Goal: Transaction & Acquisition: Obtain resource

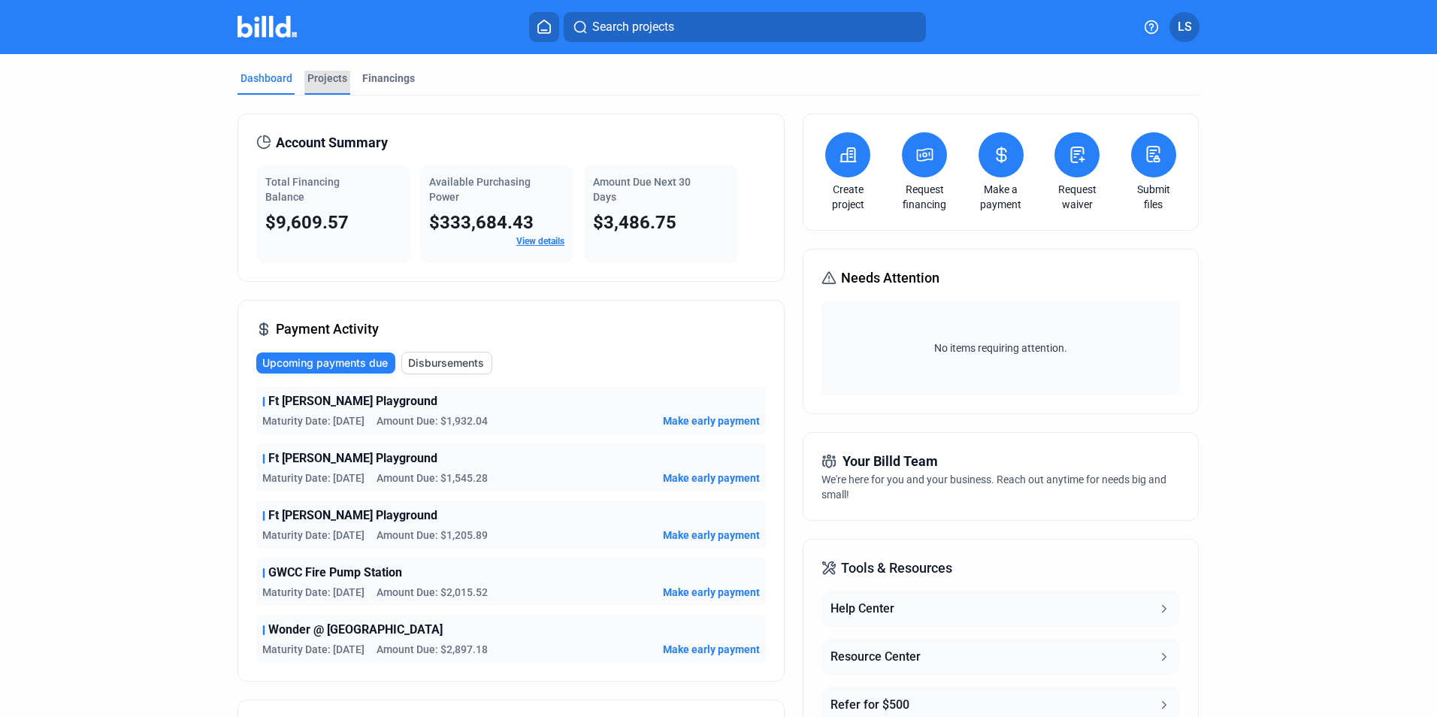
click at [325, 81] on div "Projects" at bounding box center [327, 78] width 40 height 15
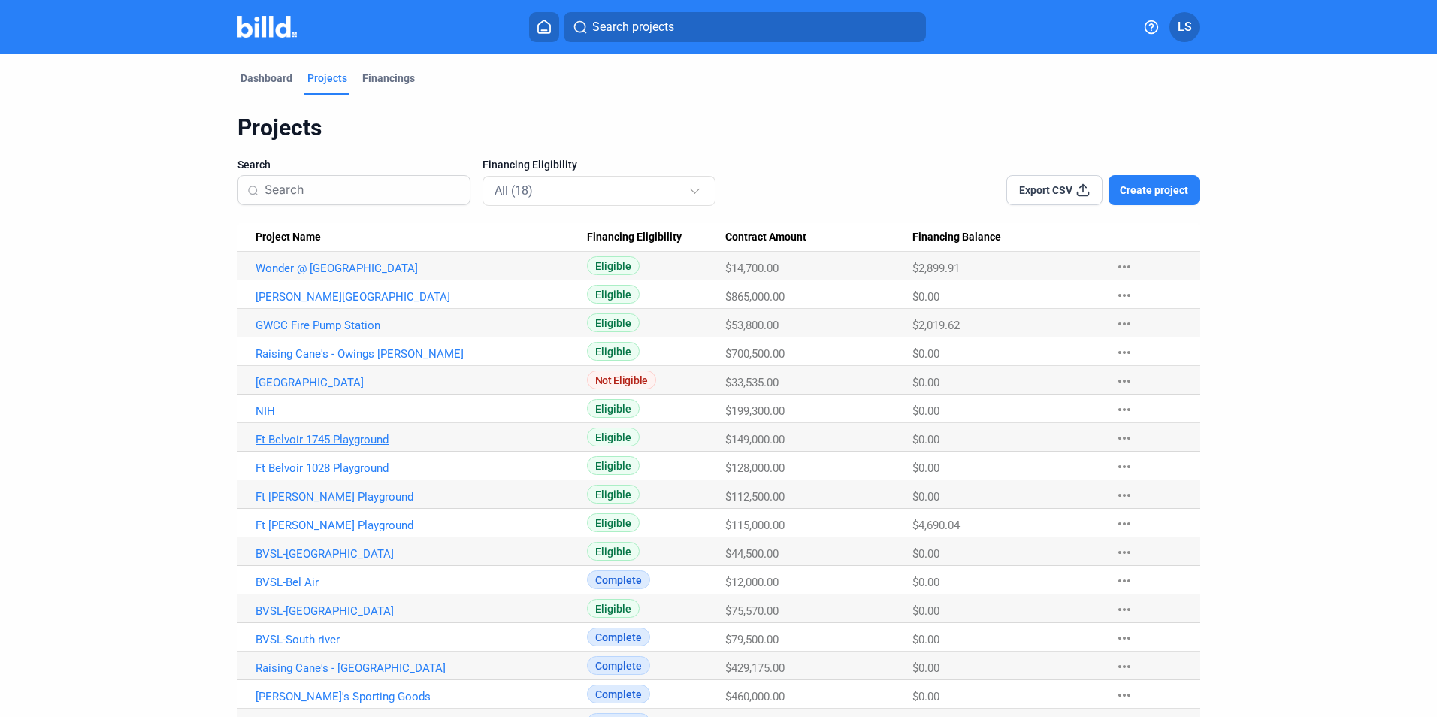
click at [334, 440] on link "Ft Belvoir 1745 Playground" at bounding box center [421, 440] width 331 height 14
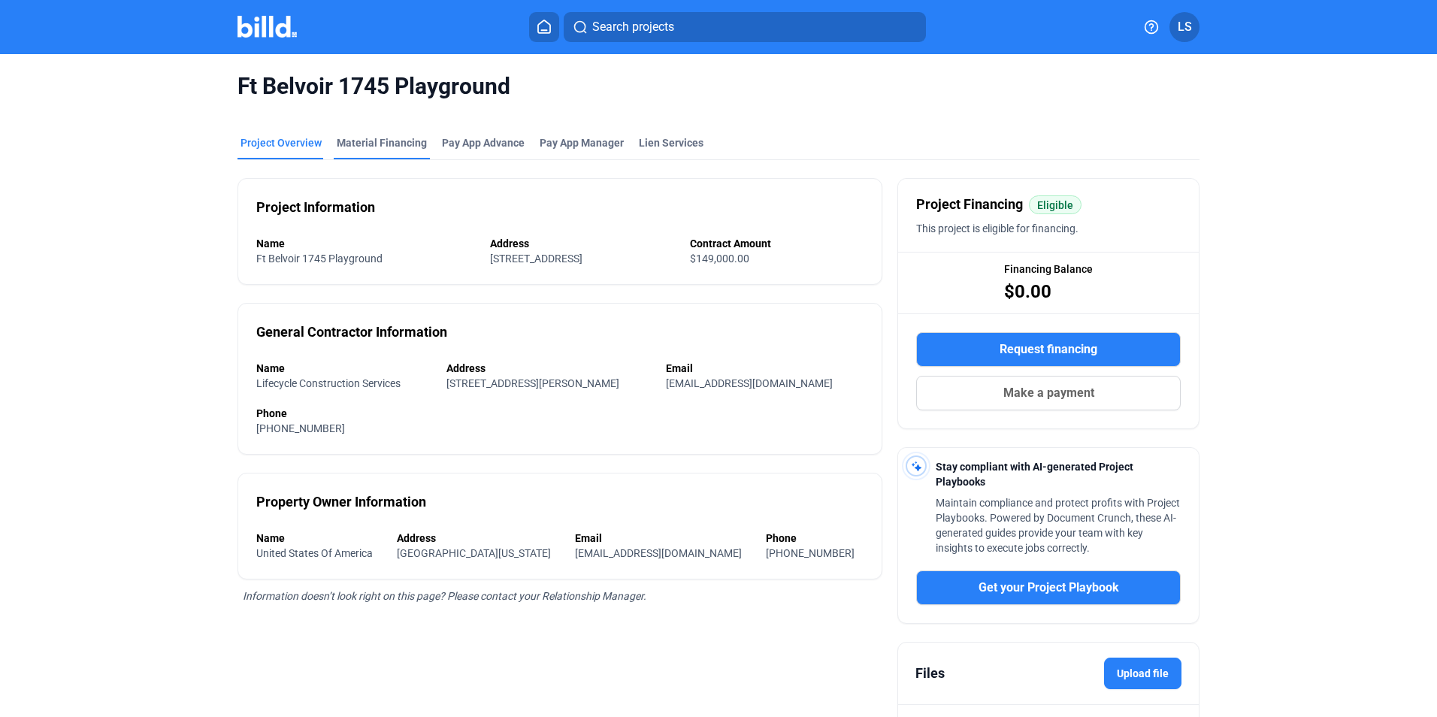
click at [365, 144] on div "Material Financing" at bounding box center [382, 142] width 90 height 15
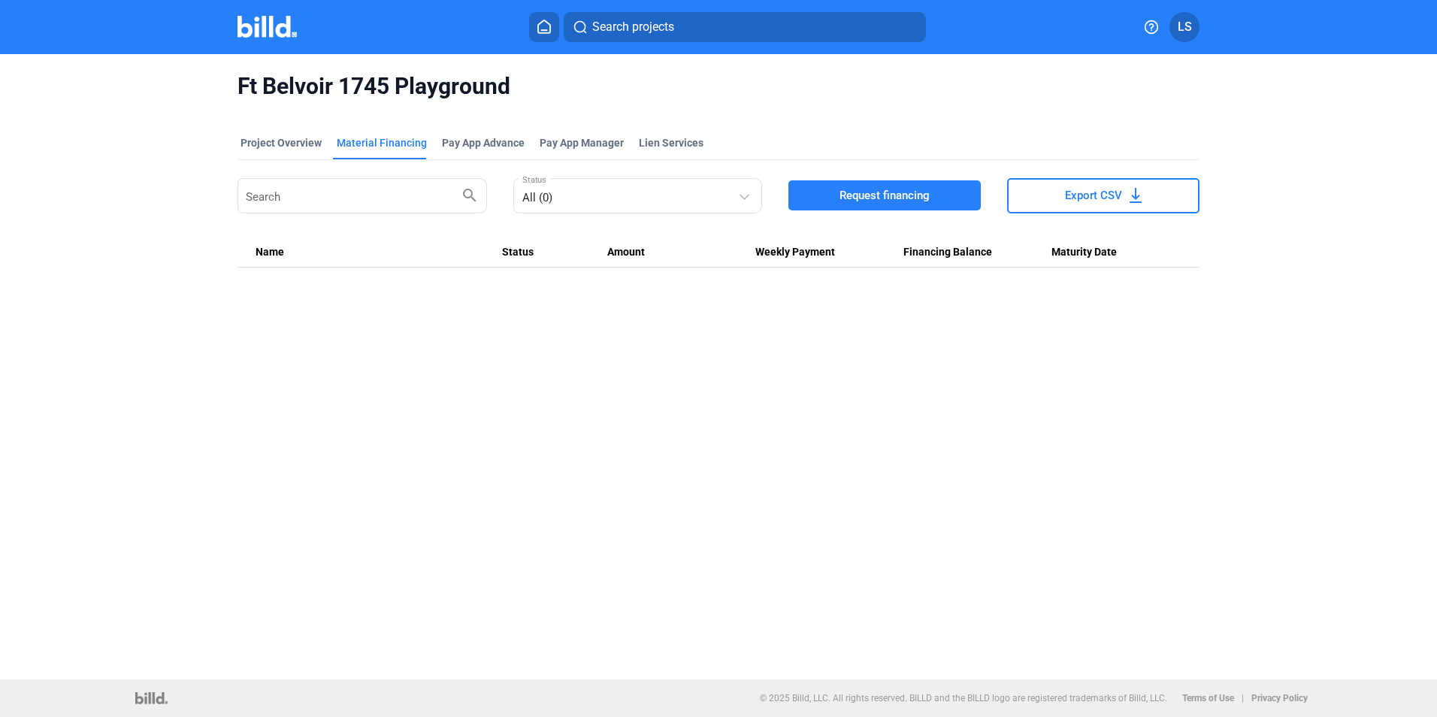
click at [905, 189] on span "Request financing" at bounding box center [884, 195] width 90 height 15
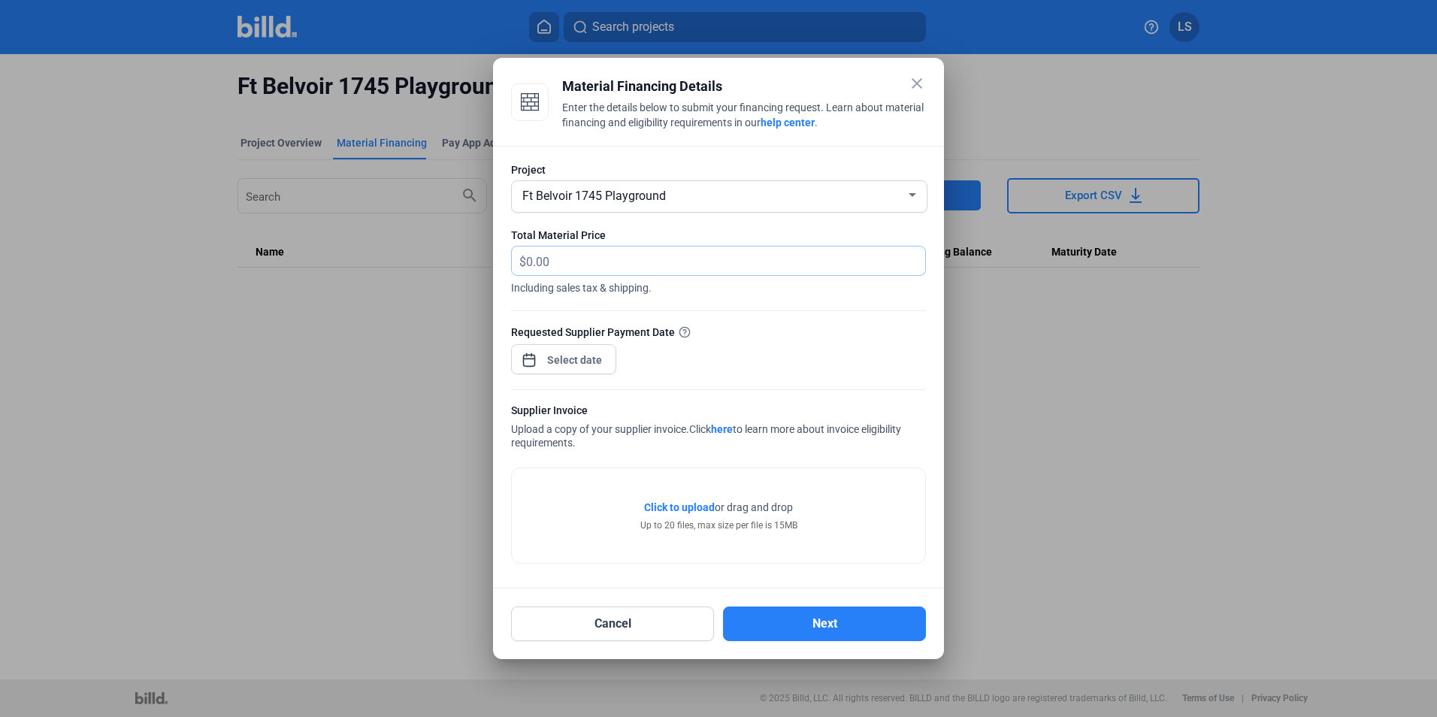
click at [567, 261] on input "text" at bounding box center [725, 261] width 399 height 29
type input "3,109.56"
click at [554, 364] on div "close Material Financing Details Enter the details below to submit your financi…" at bounding box center [718, 358] width 1437 height 717
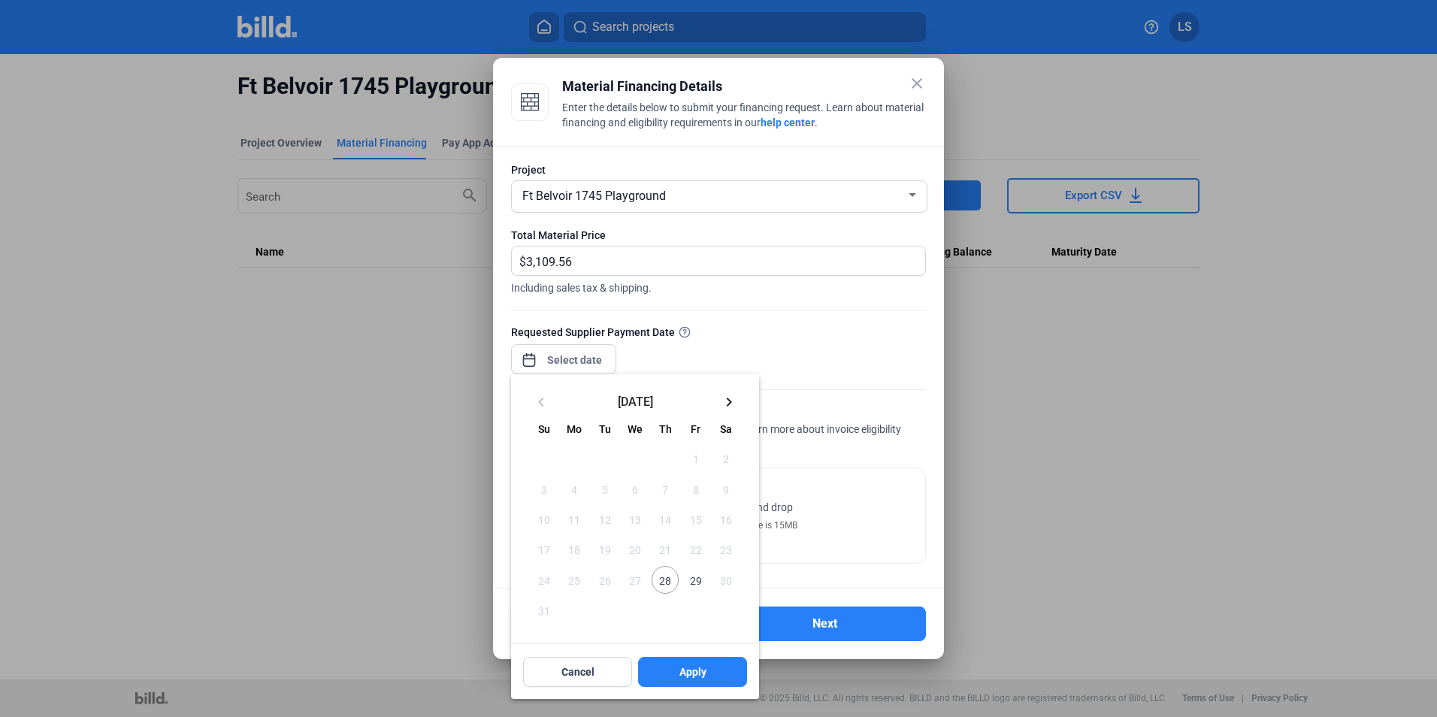
click at [664, 578] on span "28" at bounding box center [665, 579] width 27 height 27
click at [693, 665] on span "Apply" at bounding box center [692, 671] width 27 height 15
type input "[DATE]"
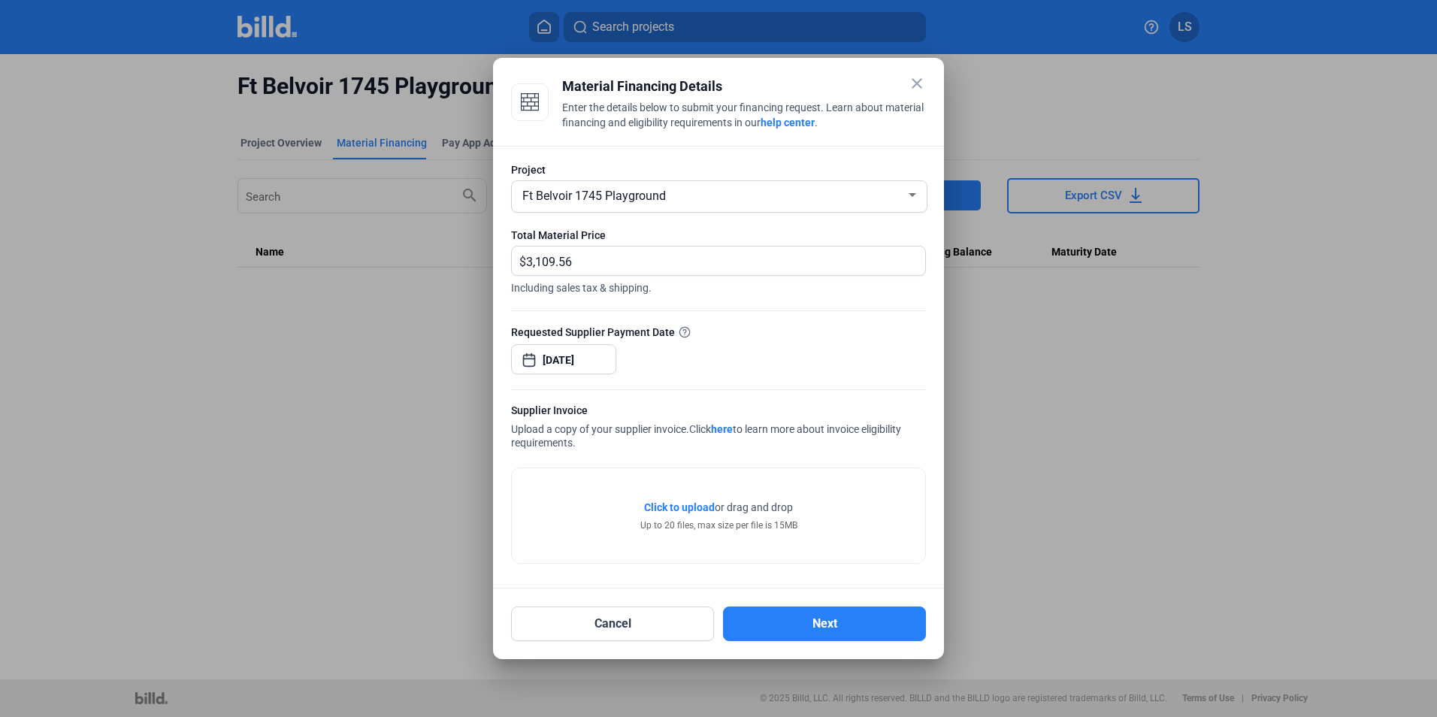
click at [676, 504] on span "Click to upload" at bounding box center [679, 507] width 71 height 12
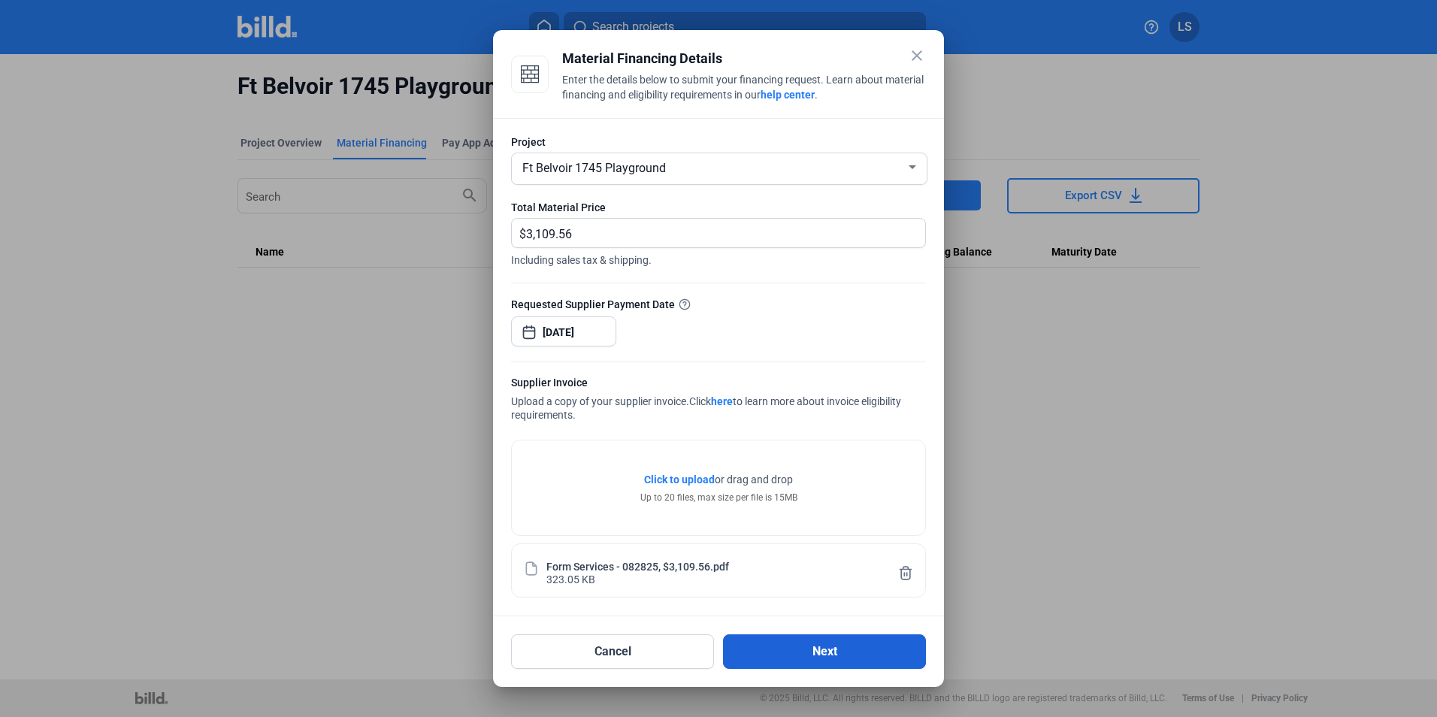
click at [861, 651] on button "Next" at bounding box center [824, 651] width 203 height 35
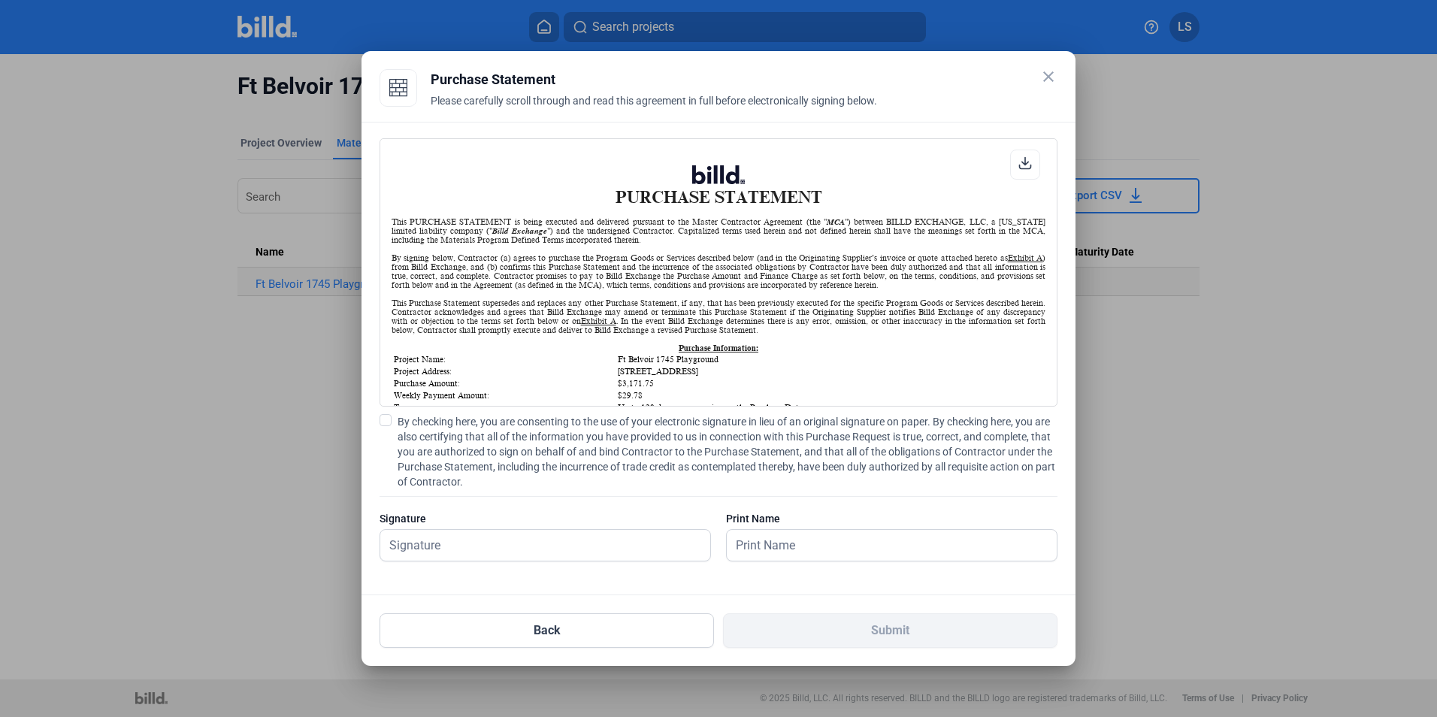
scroll to position [1, 0]
click at [386, 423] on span at bounding box center [386, 420] width 12 height 12
click at [0, 0] on input "By checking here, you are consenting to the use of your electronic signature in…" at bounding box center [0, 0] width 0 height 0
click at [480, 552] on input "text" at bounding box center [545, 545] width 330 height 31
type input "[PERSON_NAME]"
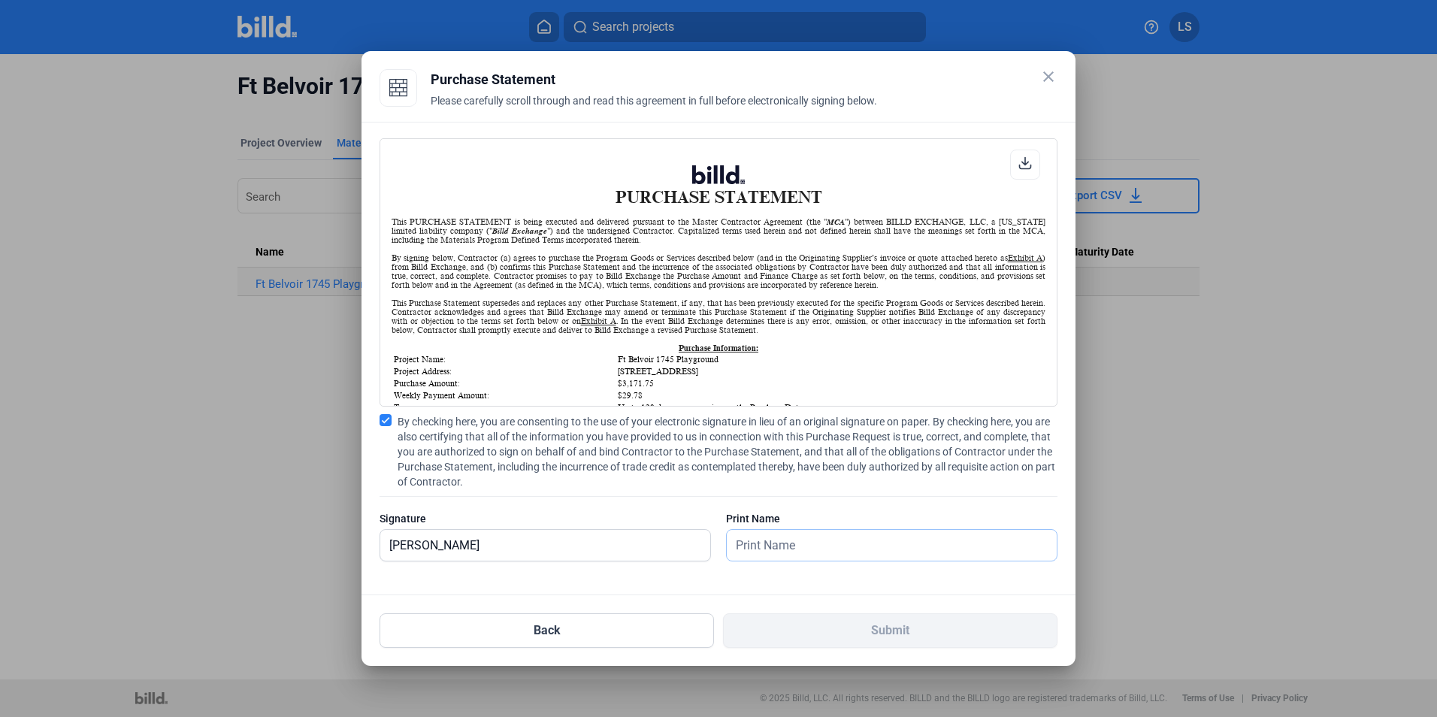
type input "[PERSON_NAME]"
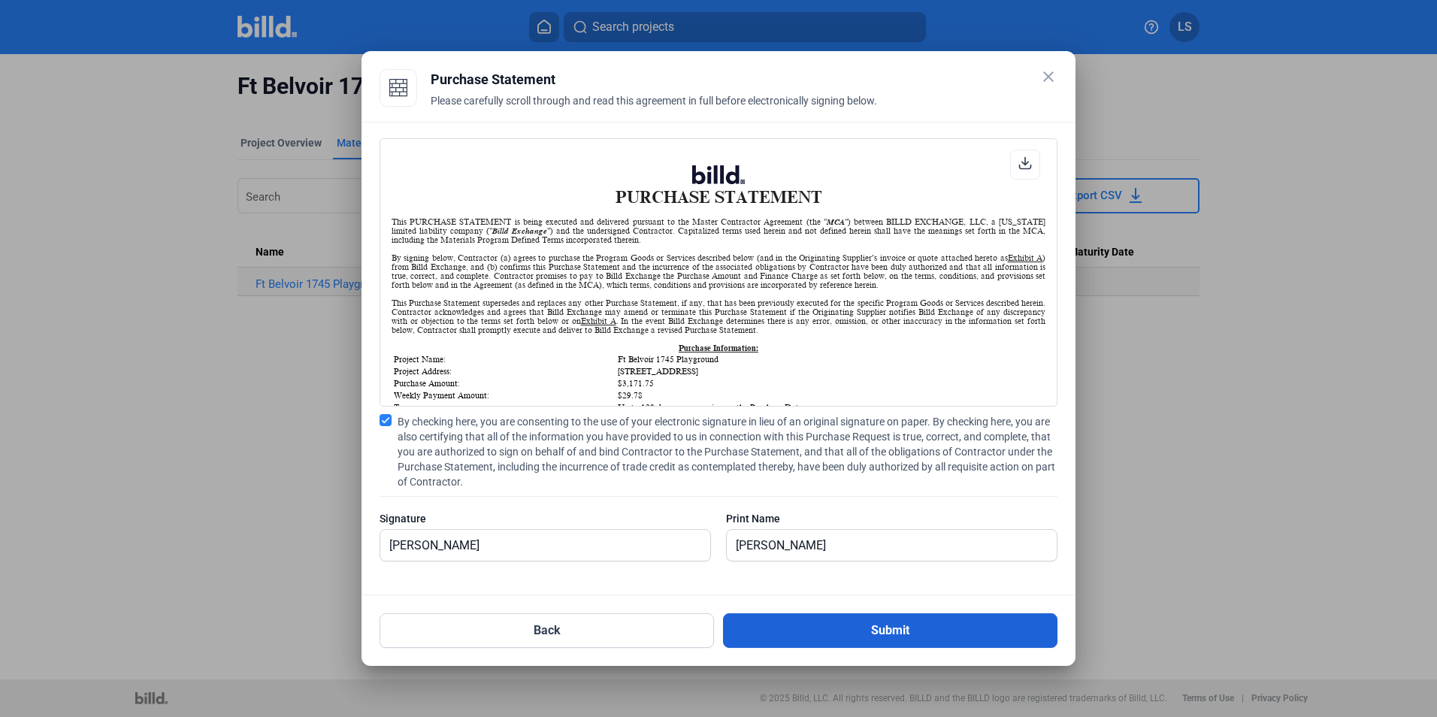
click at [818, 634] on button "Submit" at bounding box center [890, 630] width 334 height 35
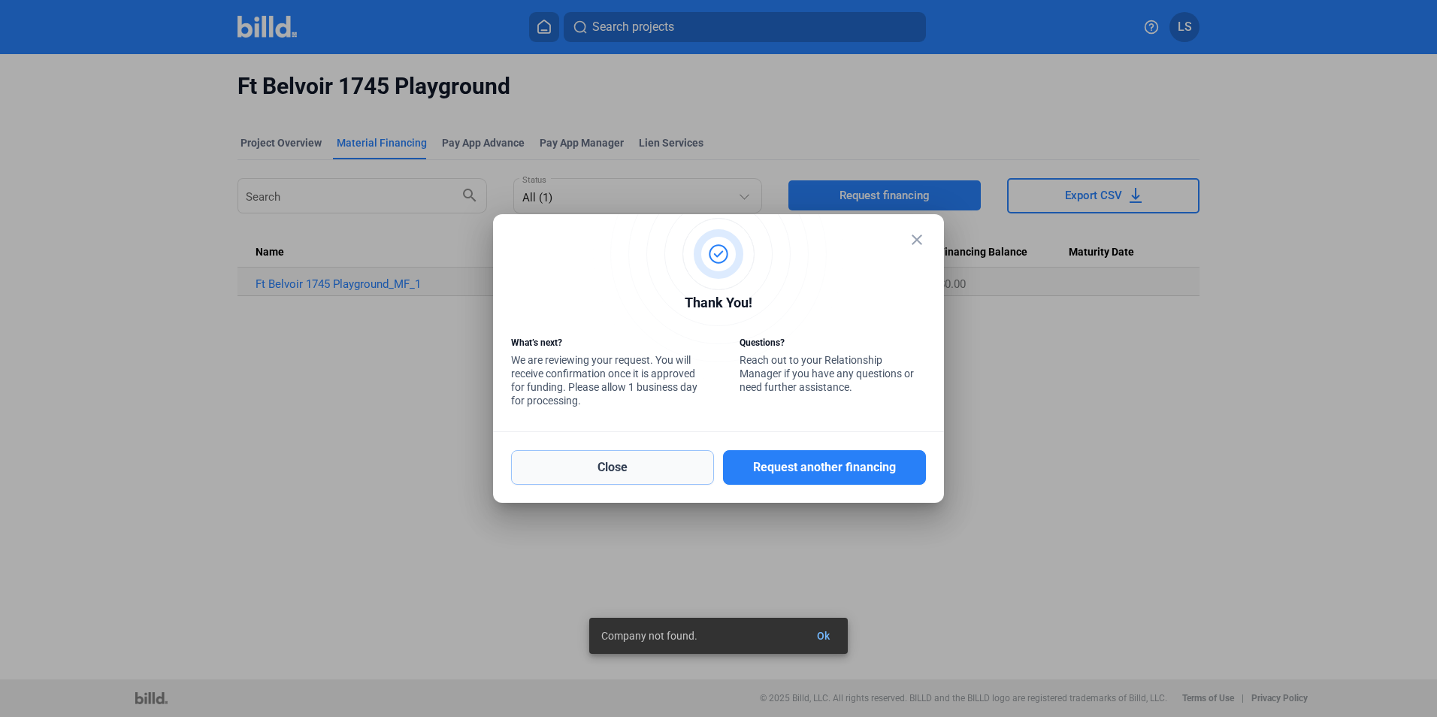
click at [605, 473] on button "Close" at bounding box center [612, 467] width 203 height 35
